Goal: Information Seeking & Learning: Learn about a topic

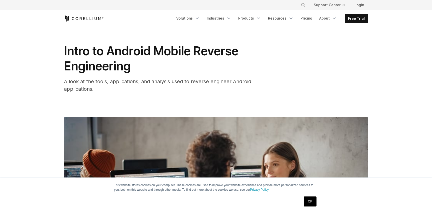
click at [313, 203] on link "OK" at bounding box center [310, 201] width 13 height 10
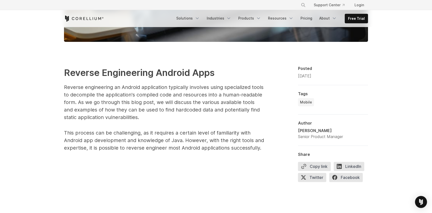
scroll to position [256, 0]
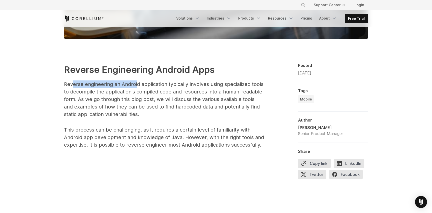
drag, startPoint x: 73, startPoint y: 84, endPoint x: 137, endPoint y: 86, distance: 64.1
click at [137, 86] on p "Reverse engineering an Android application typically involves using specialized…" at bounding box center [164, 99] width 200 height 38
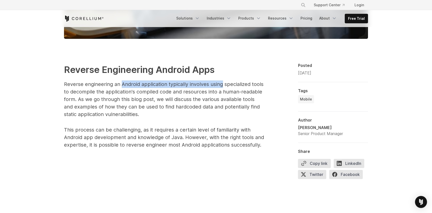
drag, startPoint x: 137, startPoint y: 86, endPoint x: 215, endPoint y: 83, distance: 77.6
click at [215, 83] on p "Reverse engineering an Android application typically involves using specialized…" at bounding box center [164, 99] width 200 height 38
click at [215, 84] on p "Reverse engineering an Android application typically involves using specialized…" at bounding box center [164, 99] width 200 height 38
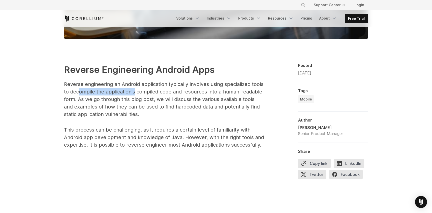
drag, startPoint x: 79, startPoint y: 93, endPoint x: 134, endPoint y: 91, distance: 55.6
click at [134, 91] on p "Reverse engineering an Android application typically involves using specialized…" at bounding box center [164, 99] width 200 height 38
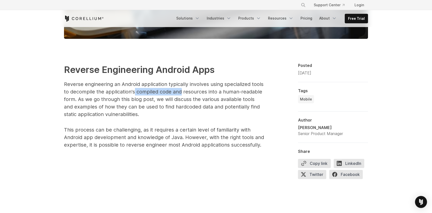
drag, startPoint x: 134, startPoint y: 91, endPoint x: 175, endPoint y: 90, distance: 40.5
click at [175, 90] on p "Reverse engineering an Android application typically involves using specialized…" at bounding box center [164, 99] width 200 height 38
drag, startPoint x: 174, startPoint y: 90, endPoint x: 195, endPoint y: 93, distance: 20.6
click at [195, 92] on p "Reverse engineering an Android application typically involves using specialized…" at bounding box center [164, 99] width 200 height 38
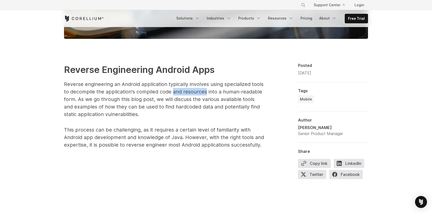
click at [195, 93] on p "Reverse engineering an Android application typically involves using specialized…" at bounding box center [164, 99] width 200 height 38
click at [195, 92] on p "Reverse engineering an Android application typically involves using specialized…" at bounding box center [164, 99] width 200 height 38
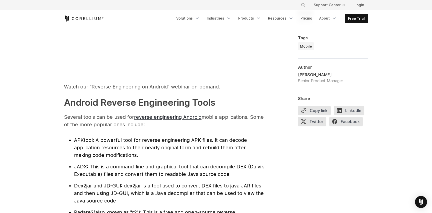
scroll to position [456, 0]
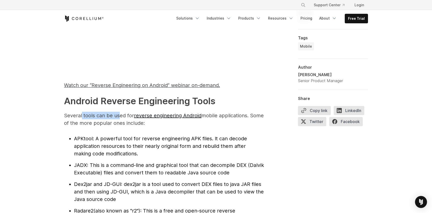
drag, startPoint x: 81, startPoint y: 118, endPoint x: 118, endPoint y: 119, distance: 36.3
click at [118, 119] on p "Several tools can be used for reverse engineering Android mobile applications. …" at bounding box center [164, 119] width 200 height 15
drag, startPoint x: 118, startPoint y: 119, endPoint x: 124, endPoint y: 113, distance: 8.7
click at [124, 113] on p "Several tools can be used for reverse engineering Android mobile applications. …" at bounding box center [164, 119] width 200 height 15
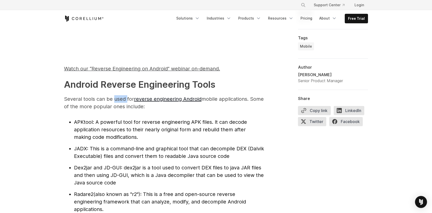
scroll to position [475, 0]
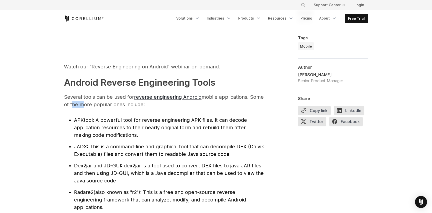
drag, startPoint x: 81, startPoint y: 103, endPoint x: 69, endPoint y: 104, distance: 11.8
click at [69, 104] on p "Several tools can be used for reverse engineering Android mobile applications. …" at bounding box center [164, 100] width 200 height 15
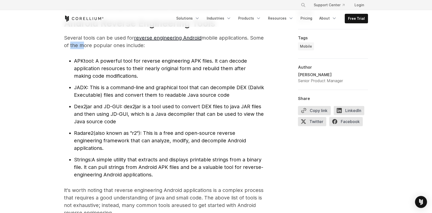
scroll to position [533, 0]
